Goal: Task Accomplishment & Management: Complete application form

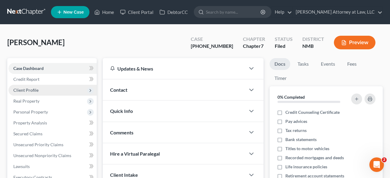
click at [45, 89] on span "Client Profile" at bounding box center [52, 90] width 88 height 11
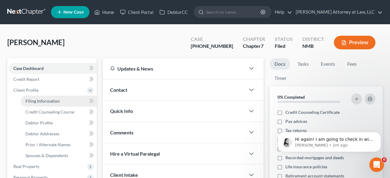
click at [64, 100] on link "Filing Information" at bounding box center [59, 101] width 76 height 11
select select "1"
select select "0"
select select "34"
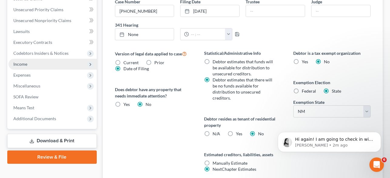
scroll to position [201, 0]
click at [26, 63] on span "Income" at bounding box center [20, 63] width 14 height 5
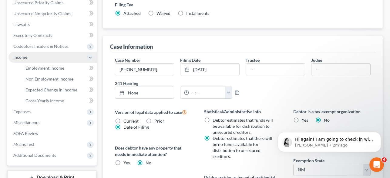
scroll to position [136, 0]
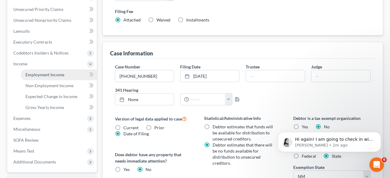
click at [38, 76] on span "Employment Income" at bounding box center [44, 74] width 39 height 5
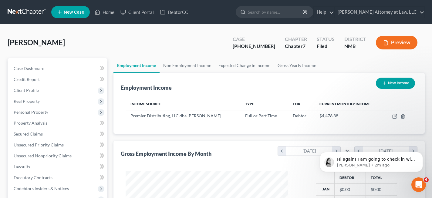
scroll to position [109, 174]
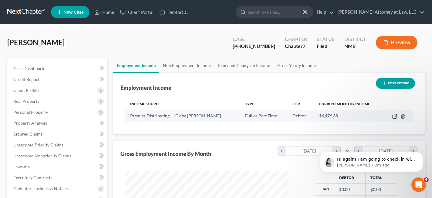
click at [390, 115] on icon "button" at bounding box center [395, 115] width 3 height 3
select select "0"
select select "34"
select select "0"
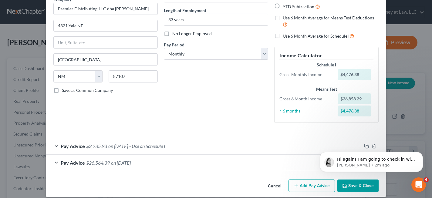
scroll to position [61, 0]
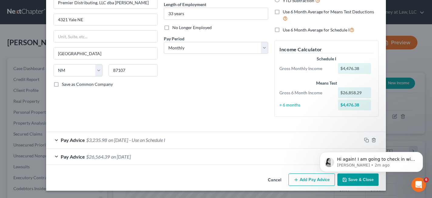
click at [147, 158] on div "Pay Advice $26,564.39 on [DATE]" at bounding box center [204, 157] width 316 height 16
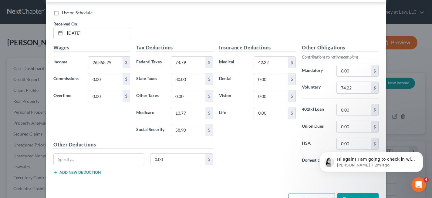
scroll to position [220, 0]
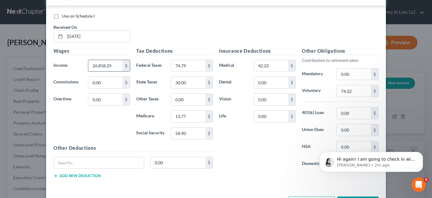
click at [111, 66] on input "26,858.29" at bounding box center [105, 66] width 34 height 12
click at [390, 20] on div "Edit Income Source × Employment Type * Select Full or [DEMOGRAPHIC_DATA] Employ…" at bounding box center [216, 99] width 432 height 198
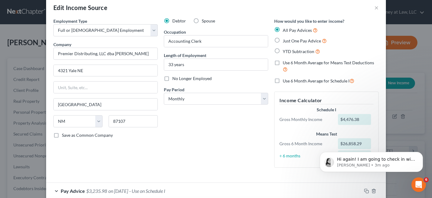
scroll to position [0, 0]
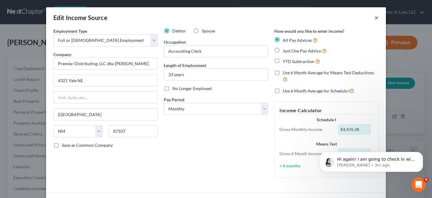
click at [377, 19] on button "×" at bounding box center [376, 17] width 4 height 7
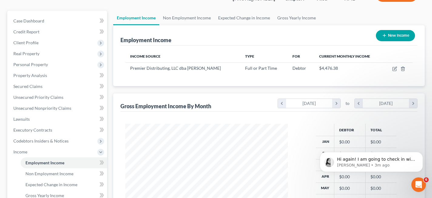
scroll to position [36, 0]
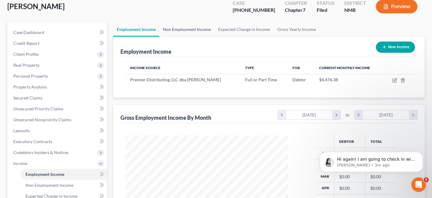
click at [174, 29] on link "Non Employment Income" at bounding box center [186, 29] width 55 height 15
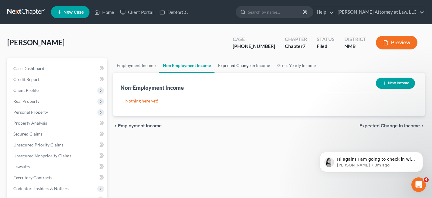
click at [240, 66] on link "Expected Change in Income" at bounding box center [244, 65] width 59 height 15
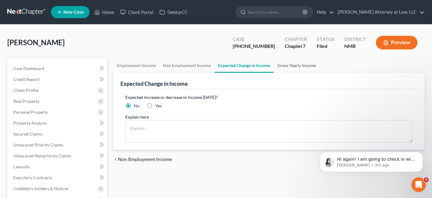
click at [294, 66] on link "Gross Yearly Income" at bounding box center [297, 65] width 46 height 15
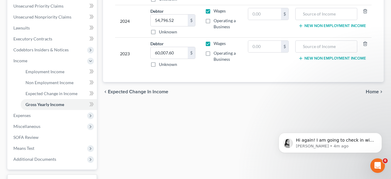
scroll to position [151, 0]
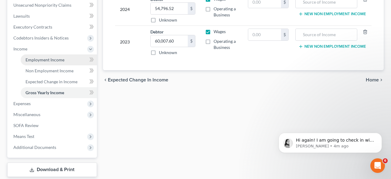
click at [39, 61] on span "Employment Income" at bounding box center [44, 59] width 39 height 5
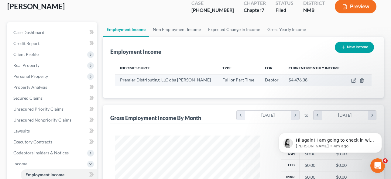
scroll to position [41, 0]
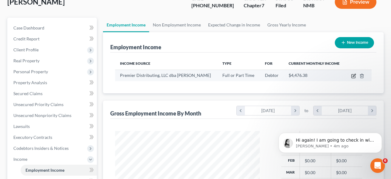
click at [353, 76] on icon "button" at bounding box center [353, 75] width 5 height 5
select select "0"
select select "34"
select select "0"
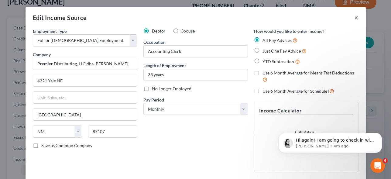
click at [356, 17] on button "×" at bounding box center [356, 17] width 4 height 7
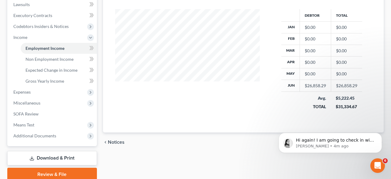
scroll to position [163, 0]
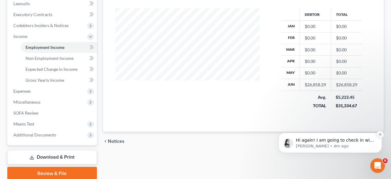
click at [380, 135] on icon "Dismiss notification" at bounding box center [379, 134] width 3 height 3
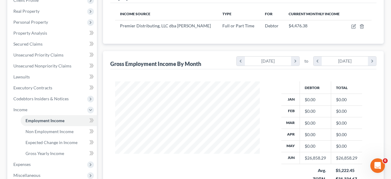
scroll to position [88, 0]
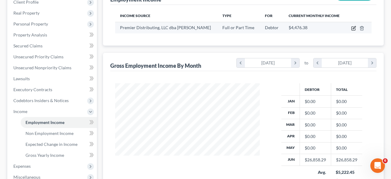
click at [353, 29] on icon "button" at bounding box center [353, 27] width 3 height 3
select select "0"
select select "34"
select select "0"
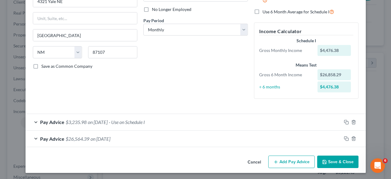
scroll to position [80, 0]
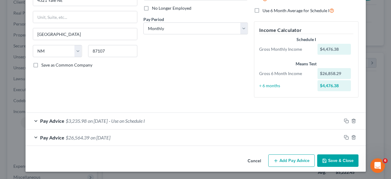
click at [38, 119] on div "Pay Advice $3,235.98 on [DATE] - Use on Schedule I" at bounding box center [183, 121] width 316 height 16
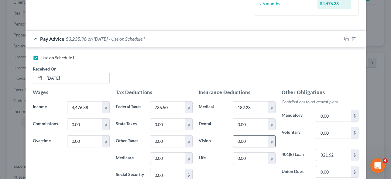
scroll to position [162, 0]
click at [36, 38] on div "Pay Advice $3,235.98 on [DATE] - Use on Schedule I" at bounding box center [183, 39] width 316 height 16
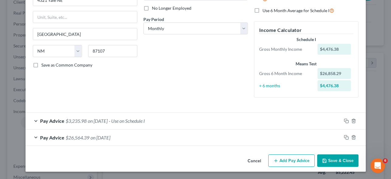
scroll to position [80, 0]
click at [35, 136] on div "Pay Advice $26,564.39 on [DATE]" at bounding box center [183, 137] width 316 height 16
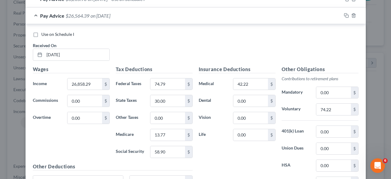
scroll to position [200, 0]
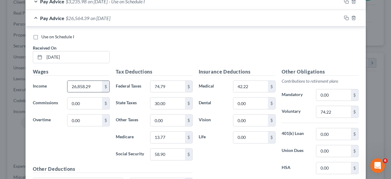
click at [95, 88] on input "26,858.29" at bounding box center [84, 87] width 34 height 12
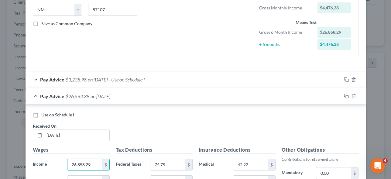
scroll to position [118, 0]
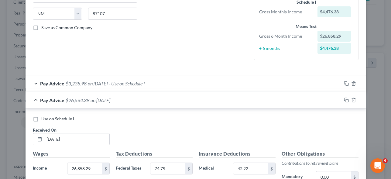
click at [85, 83] on span "$3,235.98" at bounding box center [76, 83] width 21 height 6
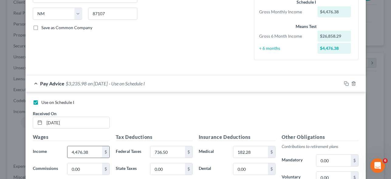
click at [81, 151] on input "4,476.38" at bounding box center [84, 152] width 34 height 12
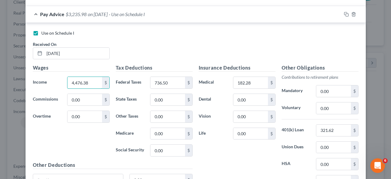
scroll to position [188, 0]
click at [144, 130] on label "Medicare" at bounding box center [130, 133] width 35 height 12
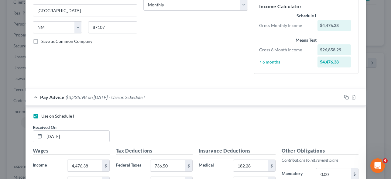
scroll to position [0, 0]
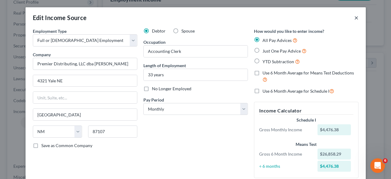
click at [356, 17] on button "×" at bounding box center [356, 17] width 4 height 7
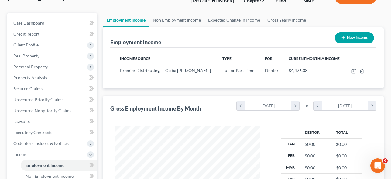
scroll to position [22, 0]
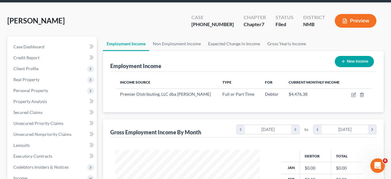
click at [357, 18] on button "Preview" at bounding box center [355, 21] width 42 height 14
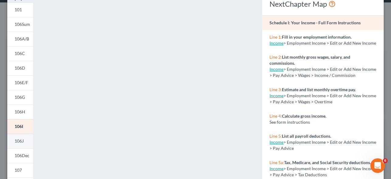
scroll to position [76, 0]
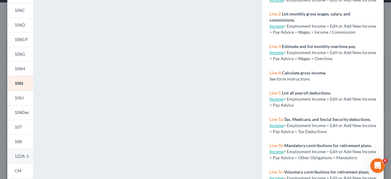
click at [24, 156] on span "122A-1" at bounding box center [22, 155] width 14 height 5
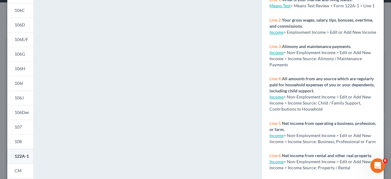
click at [24, 156] on span "122A-1" at bounding box center [22, 155] width 14 height 5
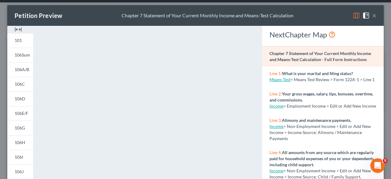
scroll to position [0, 0]
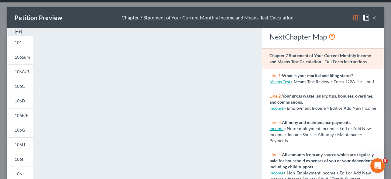
click at [374, 19] on button "×" at bounding box center [374, 17] width 4 height 7
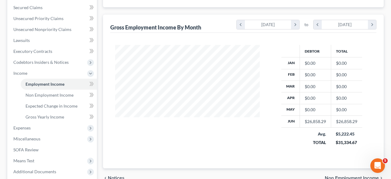
scroll to position [187, 0]
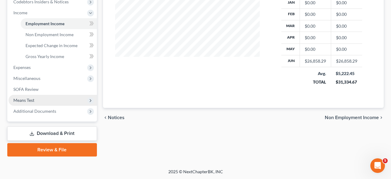
click at [31, 97] on span "Means Test" at bounding box center [23, 99] width 21 height 5
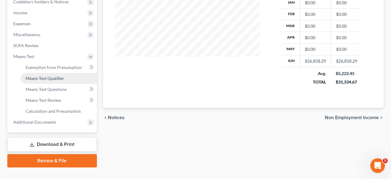
click at [59, 79] on span "Means Test Qualifier" at bounding box center [44, 78] width 39 height 5
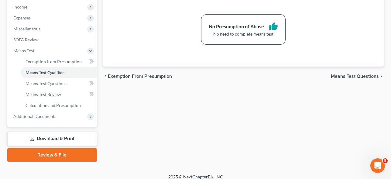
scroll to position [198, 0]
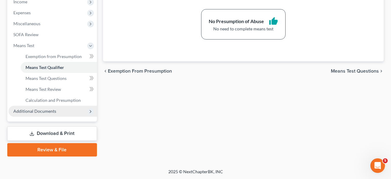
click at [47, 109] on span "Additional Documents" at bounding box center [34, 110] width 43 height 5
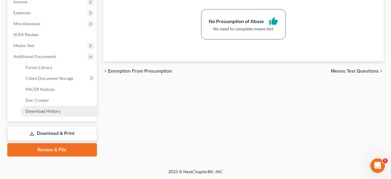
click at [53, 109] on span "Download History" at bounding box center [42, 110] width 35 height 5
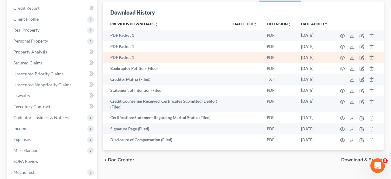
scroll to position [72, 0]
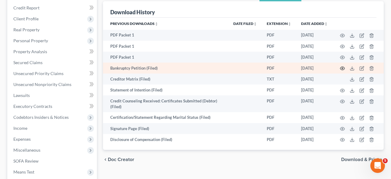
click at [342, 68] on icon "button" at bounding box center [342, 68] width 5 height 5
